Goal: Task Accomplishment & Management: Use online tool/utility

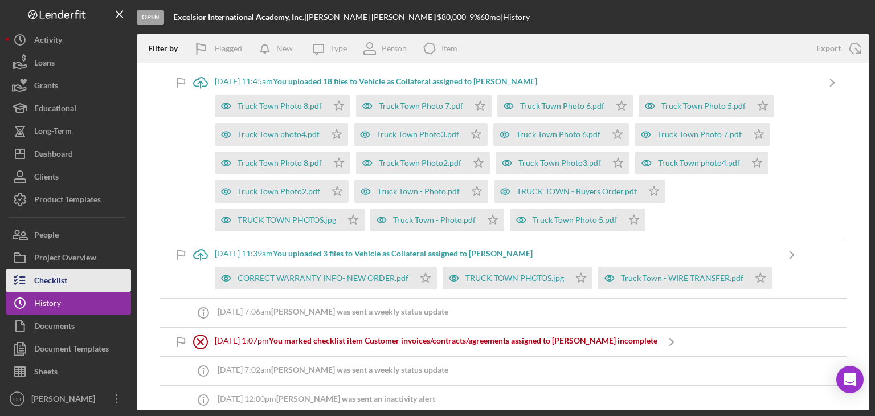
click at [78, 276] on button "Checklist" at bounding box center [68, 280] width 125 height 23
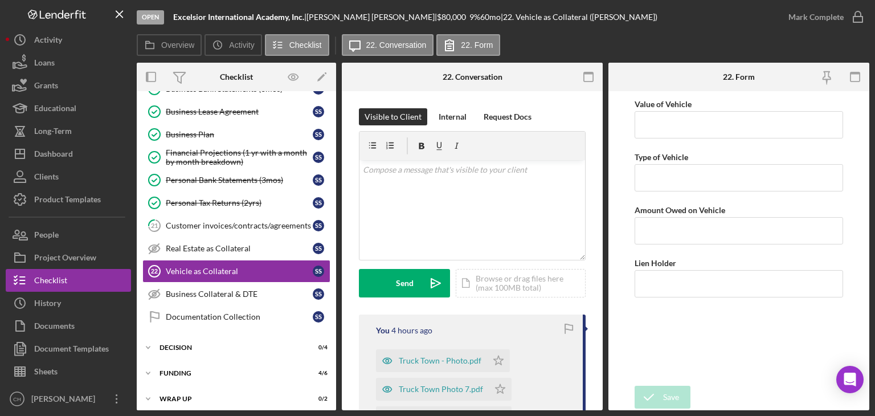
scroll to position [230, 0]
